Goal: Information Seeking & Learning: Learn about a topic

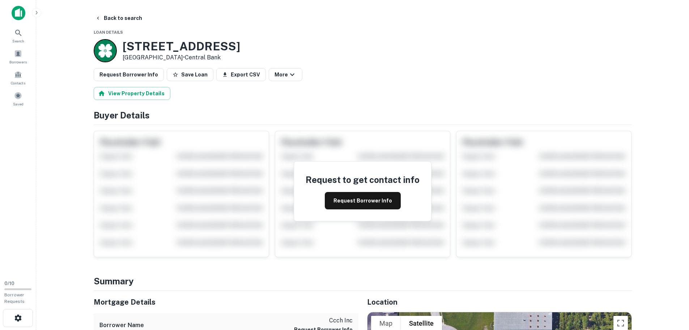
scroll to position [362, 0]
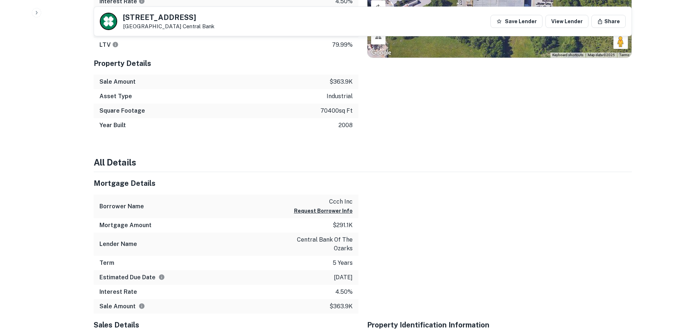
click at [341, 127] on p "2008" at bounding box center [346, 125] width 14 height 9
click at [335, 105] on div "Square Footage 70400 sq ft" at bounding box center [226, 110] width 265 height 14
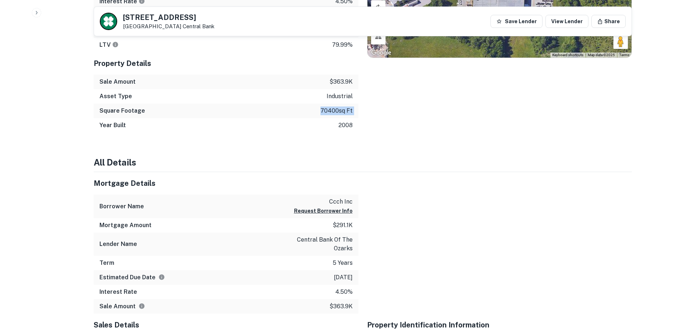
click at [335, 105] on div "Square Footage 70400 sq ft" at bounding box center [226, 110] width 265 height 14
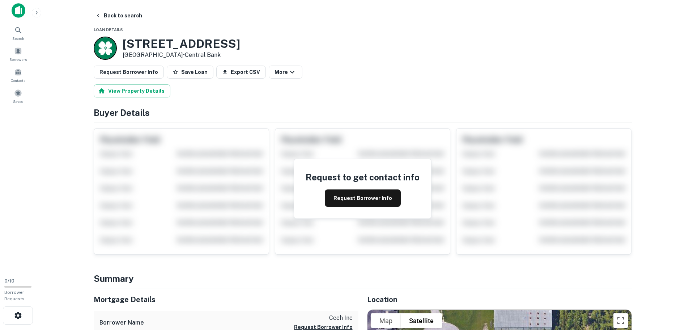
scroll to position [0, 0]
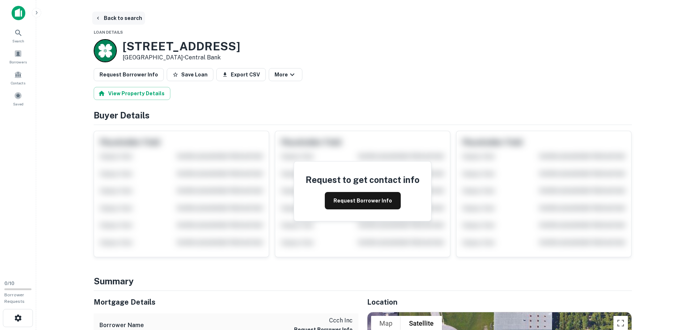
click at [106, 19] on button "Back to search" at bounding box center [118, 18] width 53 height 13
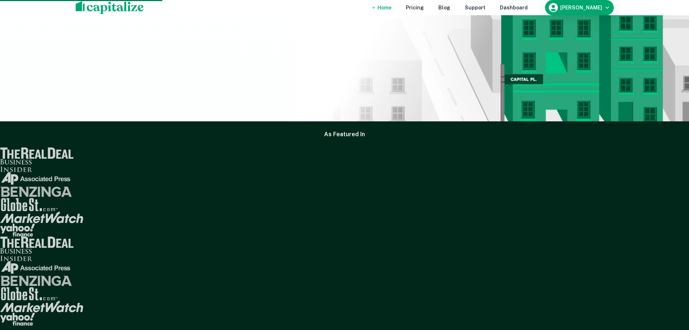
scroll to position [145, 0]
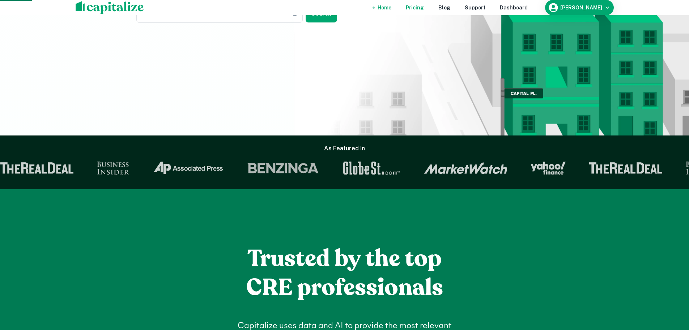
click at [424, 12] on div "Pricing" at bounding box center [415, 8] width 18 height 8
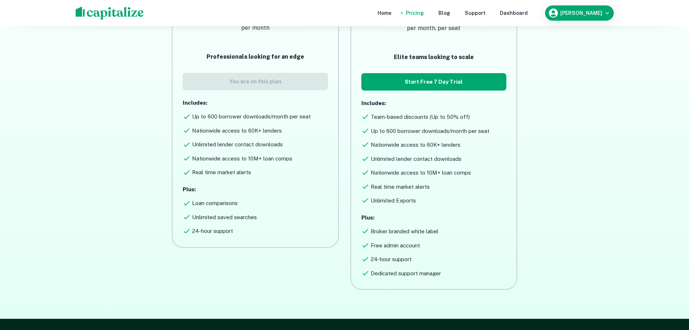
scroll to position [217, 0]
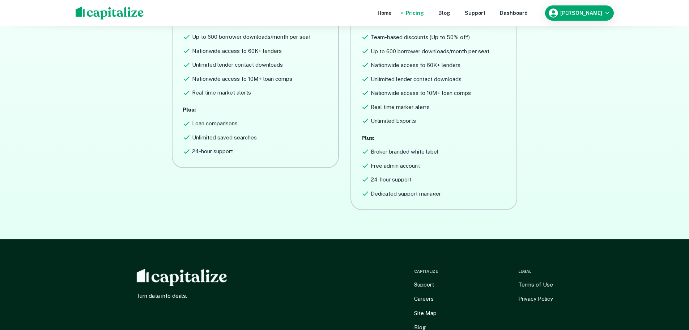
click at [235, 121] on h6 "Loan comparisons" at bounding box center [215, 123] width 46 height 8
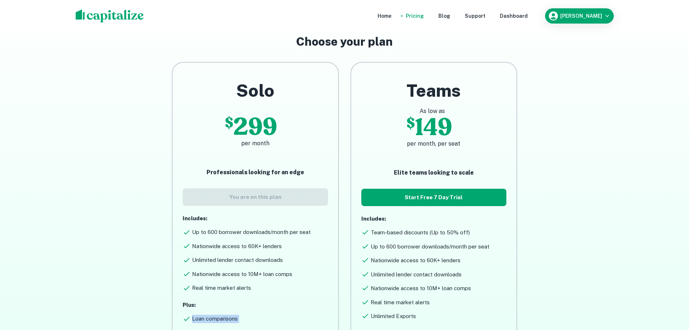
scroll to position [0, 0]
